Goal: Transaction & Acquisition: Purchase product/service

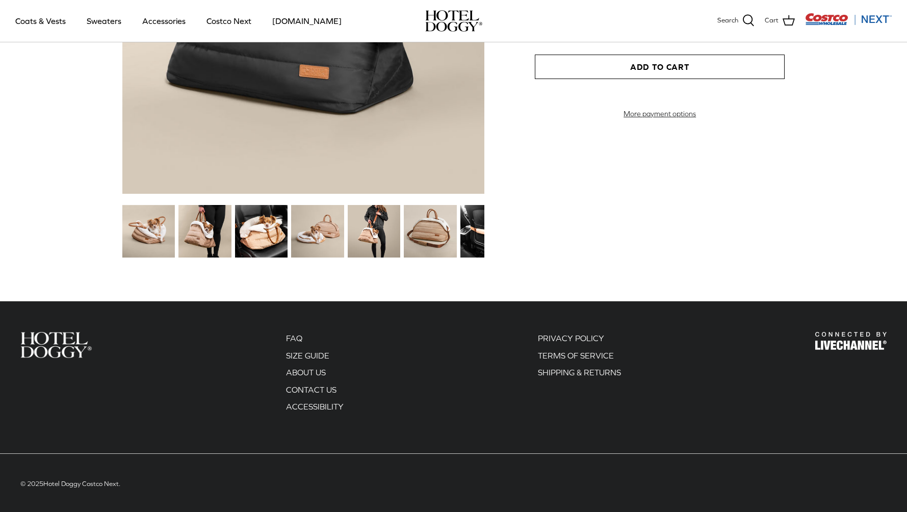
scroll to position [1294, 0]
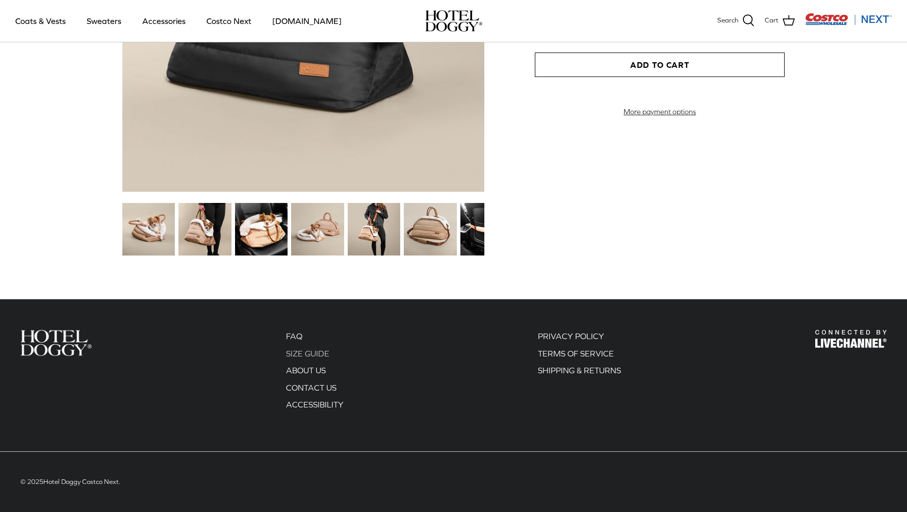
click at [309, 349] on link "SIZE GUIDE" at bounding box center [307, 353] width 43 height 9
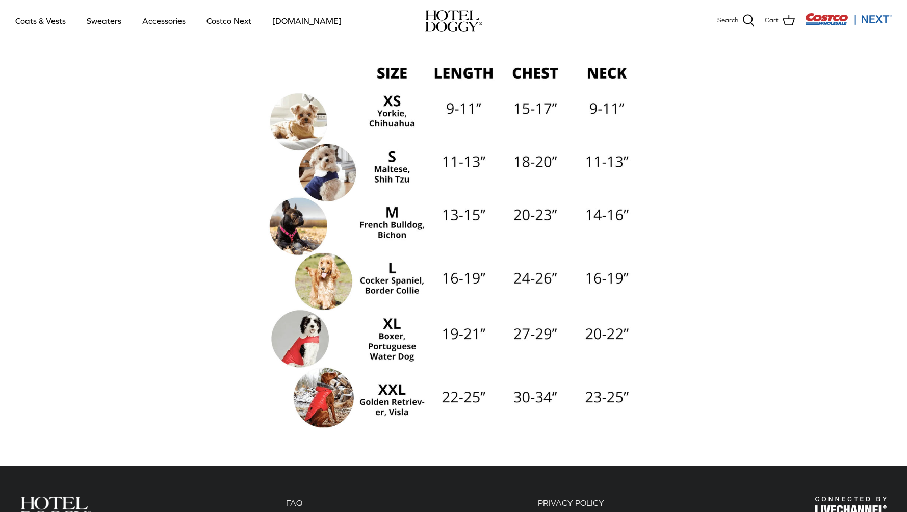
scroll to position [153, 0]
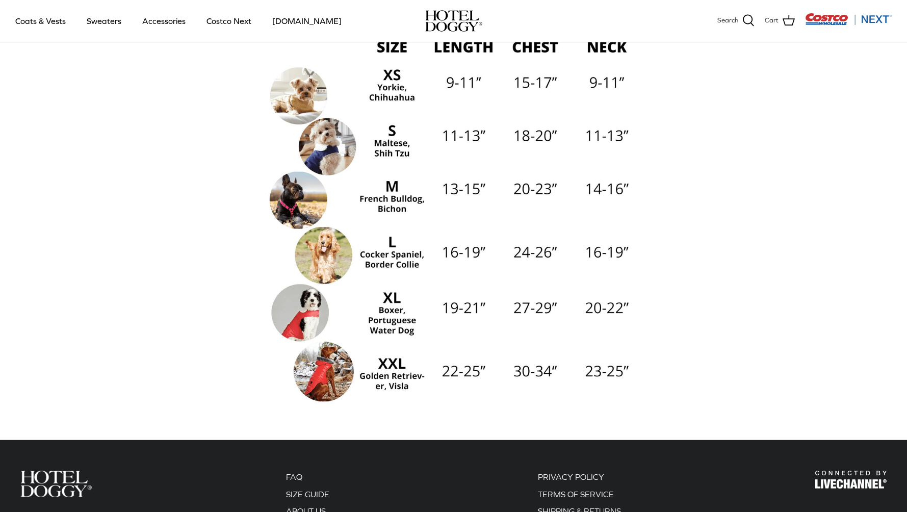
click at [326, 367] on img at bounding box center [453, 217] width 377 height 377
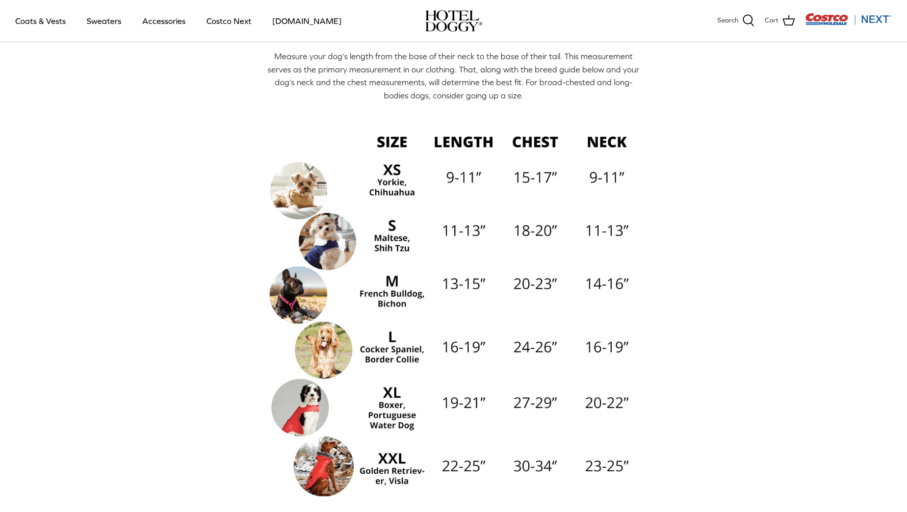
scroll to position [0, 0]
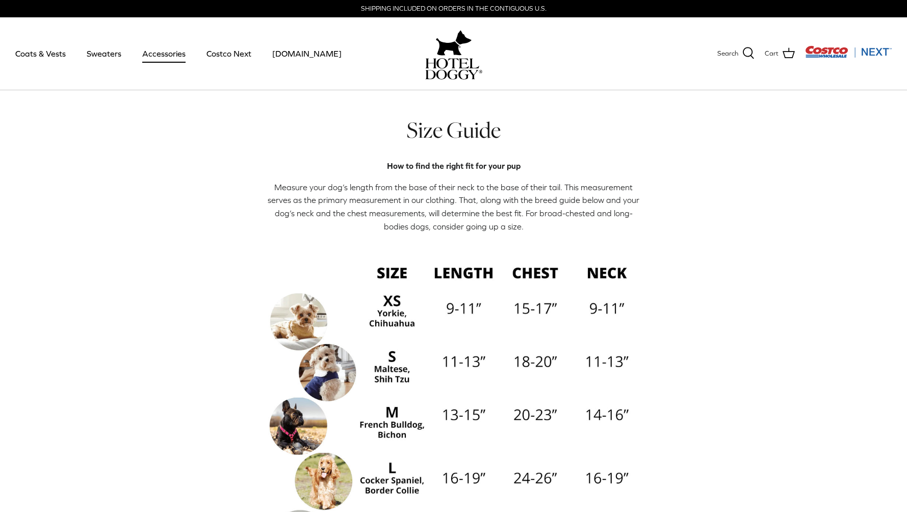
click at [164, 48] on link "Accessories" at bounding box center [164, 53] width 62 height 35
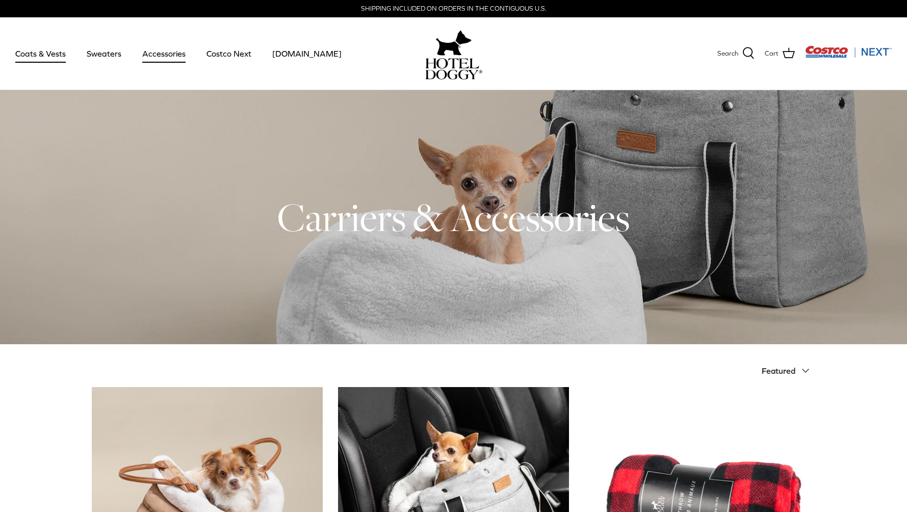
click at [41, 48] on link "Coats & Vests" at bounding box center [40, 53] width 69 height 35
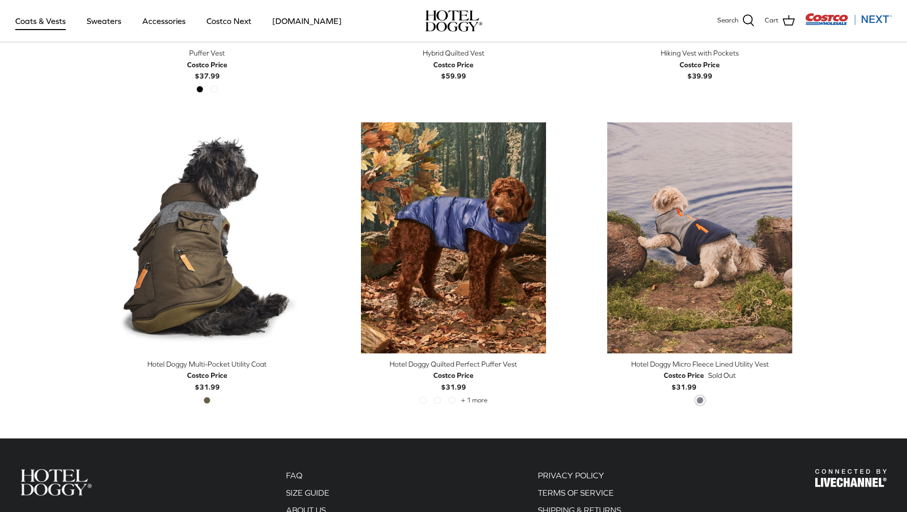
scroll to position [2038, 0]
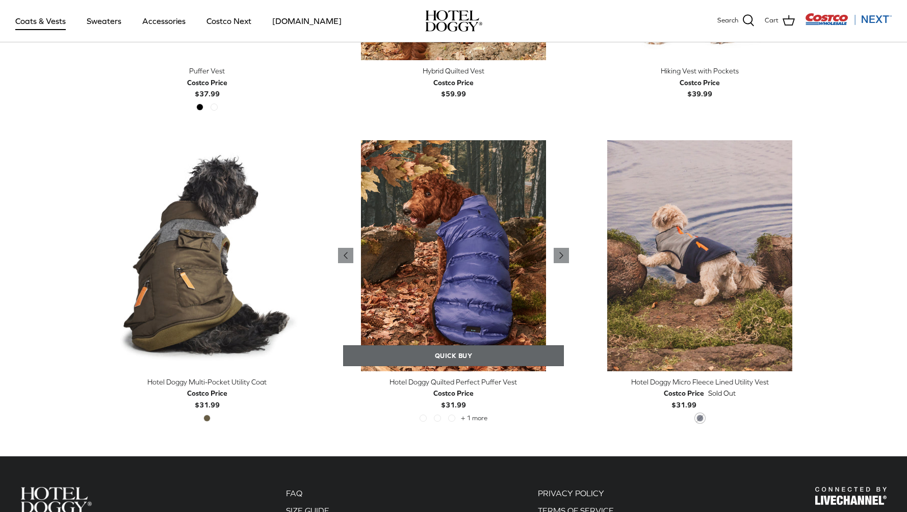
click at [468, 350] on link "Quick buy" at bounding box center [453, 355] width 221 height 21
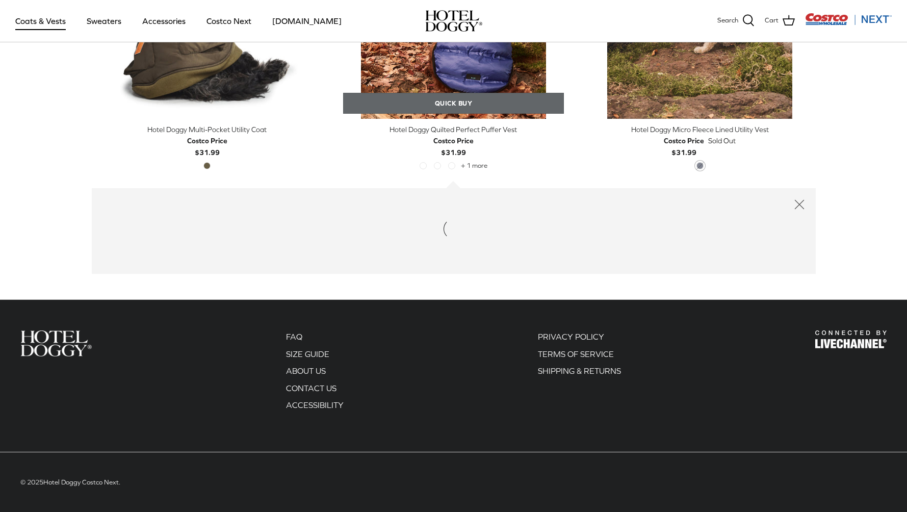
scroll to position [2291, 0]
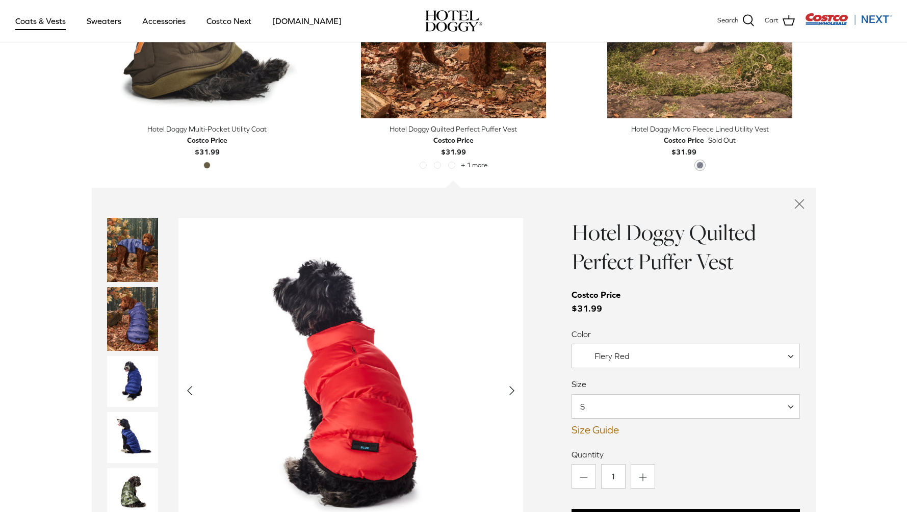
click at [789, 354] on span at bounding box center [794, 355] width 10 height 24
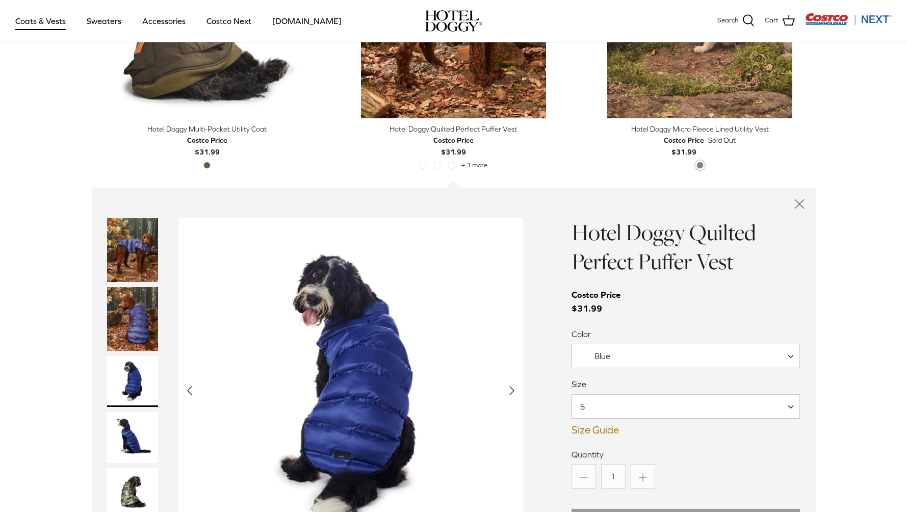
click at [790, 350] on span at bounding box center [794, 355] width 10 height 24
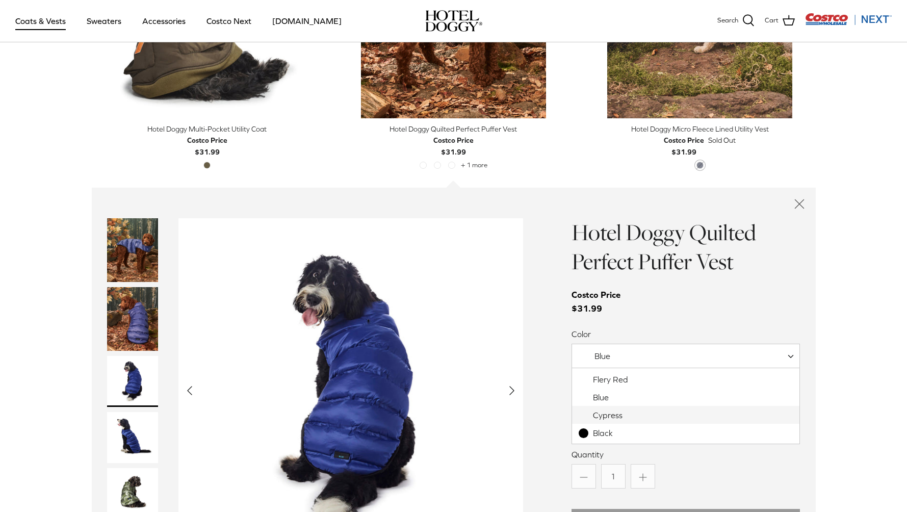
select select "Cypress"
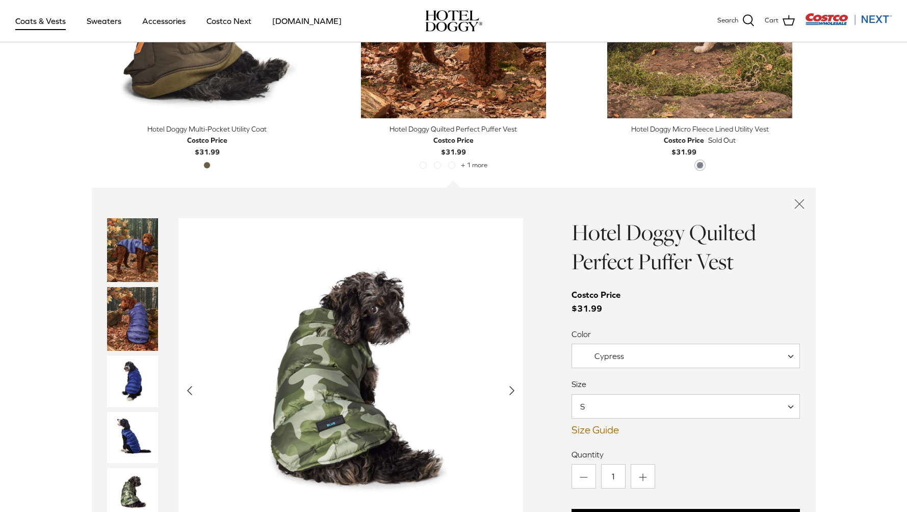
click at [791, 406] on span at bounding box center [794, 406] width 10 height 24
click at [640, 478] on div "Quantity Minus 1 Plus Sold out Hotel Doggy Quilted Perfect Puffer Vest - Flery …" at bounding box center [685, 490] width 229 height 85
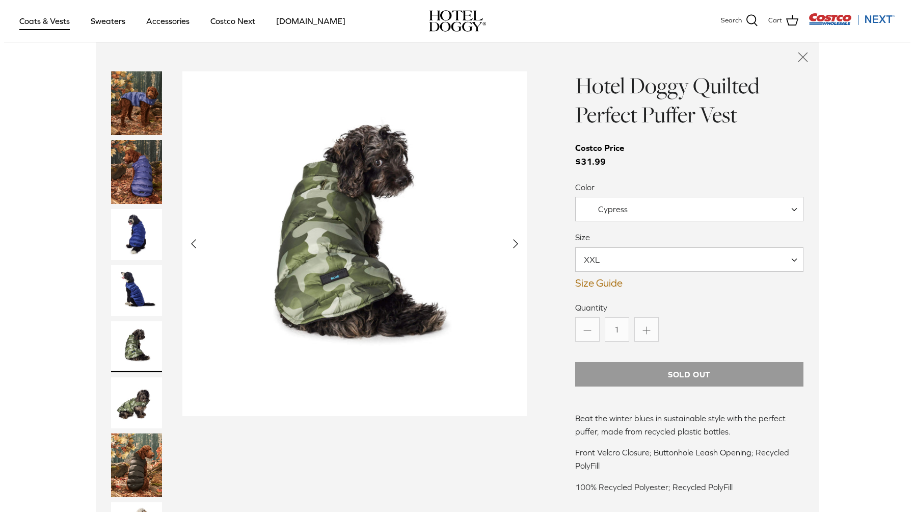
scroll to position [2444, 0]
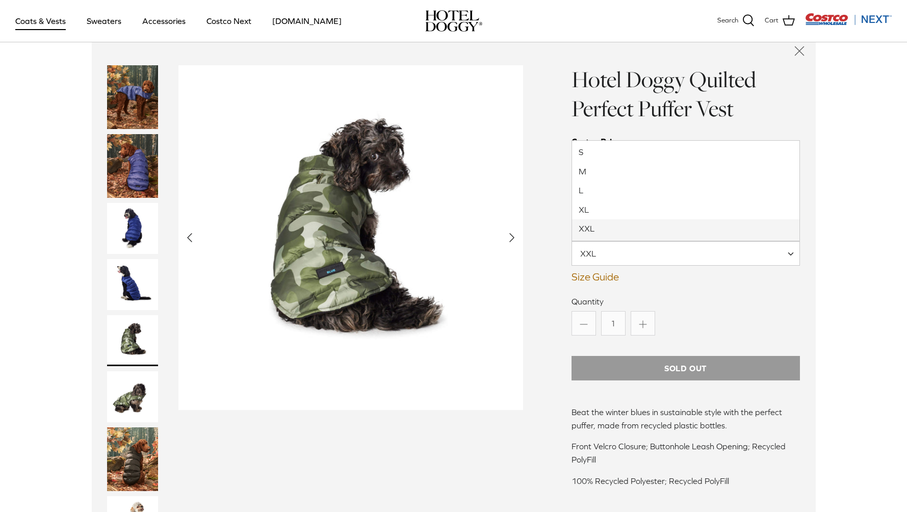
click at [789, 251] on span at bounding box center [794, 253] width 10 height 24
select select "XL"
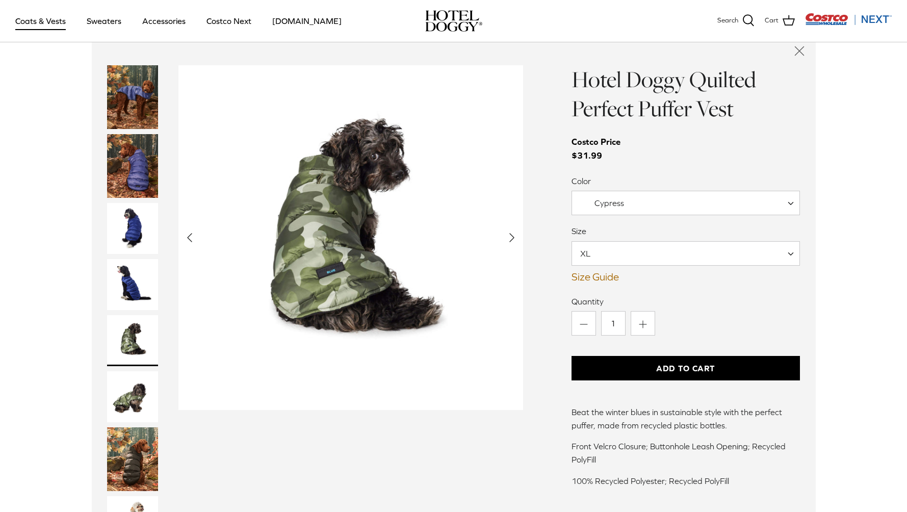
click at [594, 273] on link "Size Guide" at bounding box center [685, 277] width 229 height 12
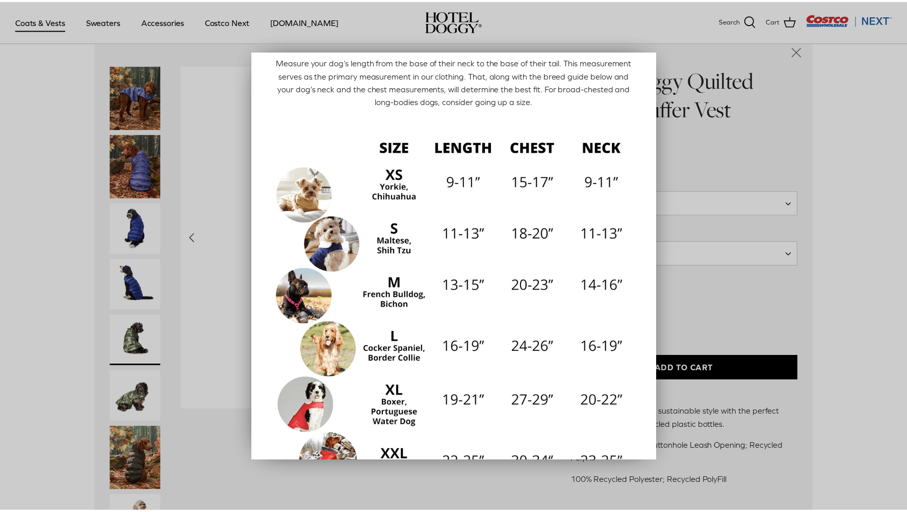
scroll to position [0, 0]
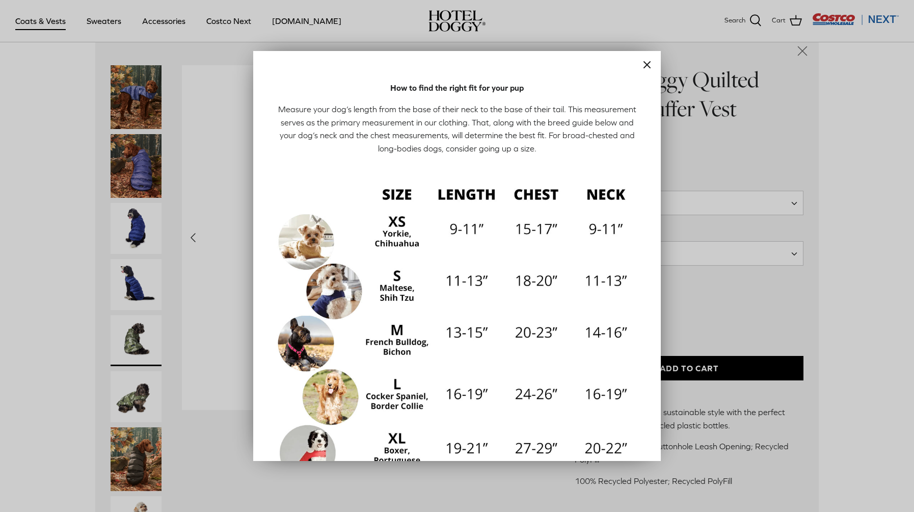
click at [831, 14] on div at bounding box center [457, 256] width 914 height 512
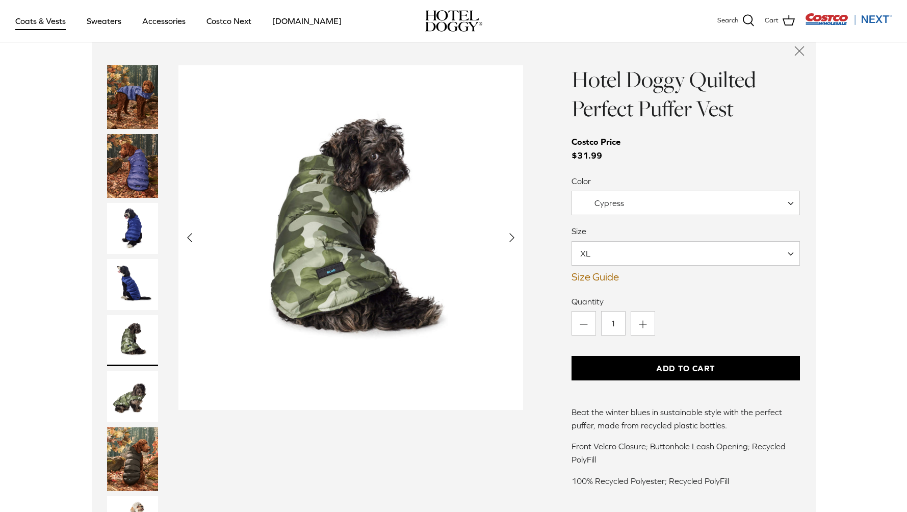
click at [795, 48] on icon "Close quick buy" at bounding box center [798, 50] width 17 height 17
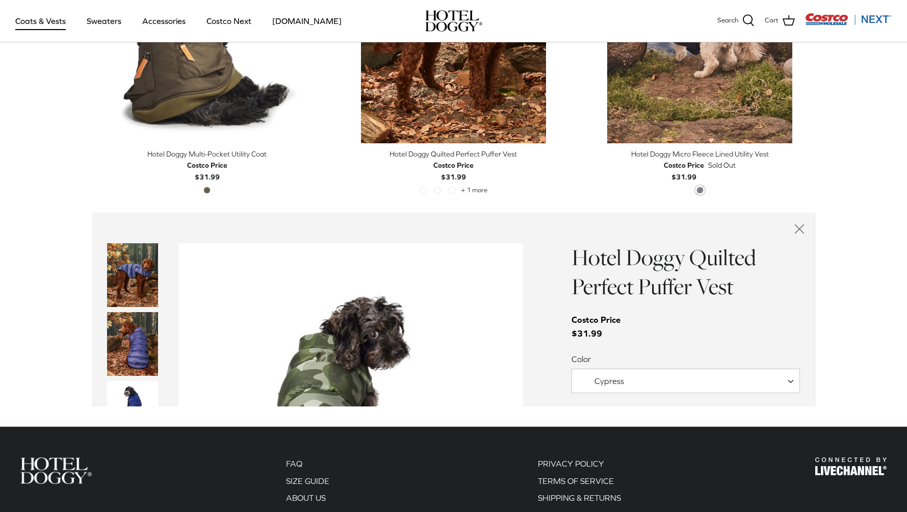
scroll to position [2107, 0]
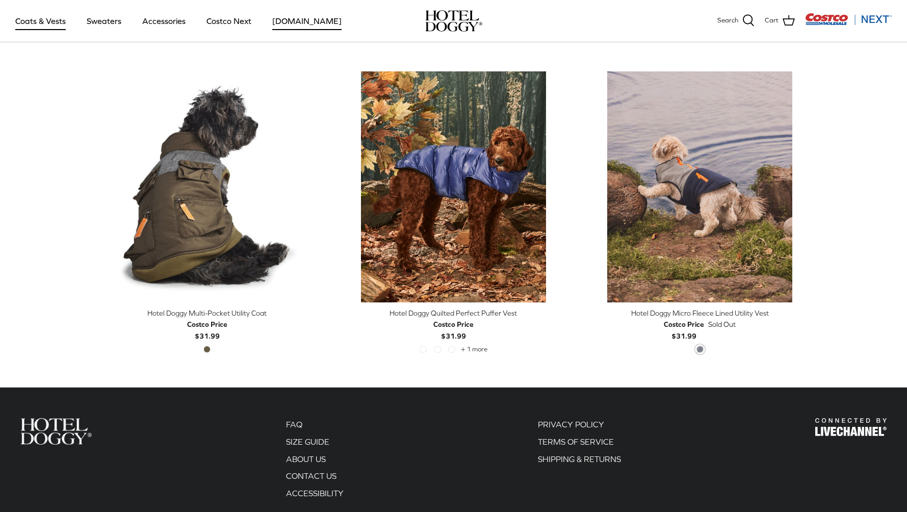
click at [292, 18] on link "[DOMAIN_NAME]" at bounding box center [307, 21] width 88 height 35
